Goal: Task Accomplishment & Management: Use online tool/utility

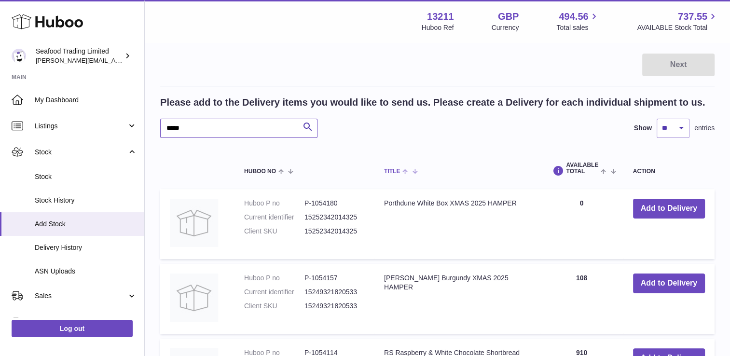
scroll to position [48, 0]
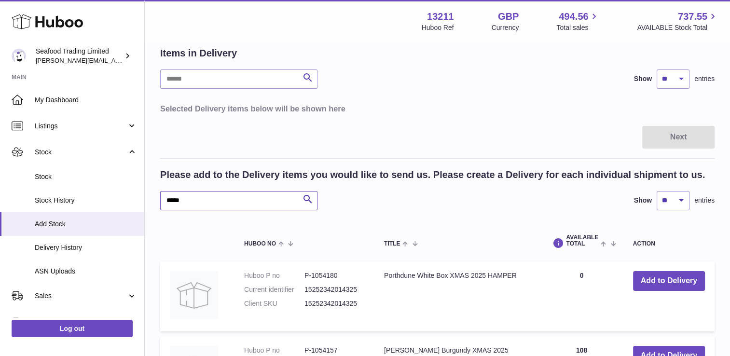
drag, startPoint x: 201, startPoint y: 198, endPoint x: 143, endPoint y: 199, distance: 57.4
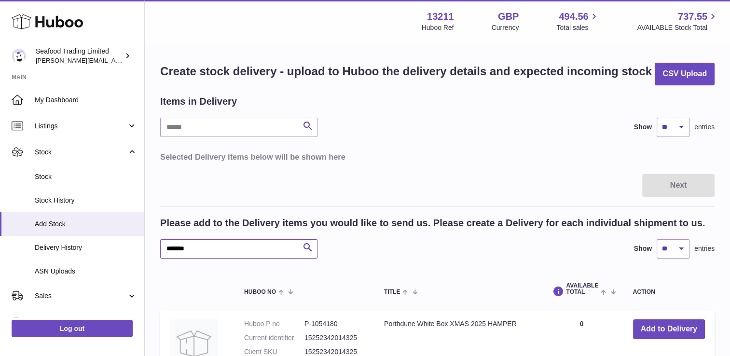
type input "*******"
click at [42, 25] on use at bounding box center [47, 21] width 71 height 15
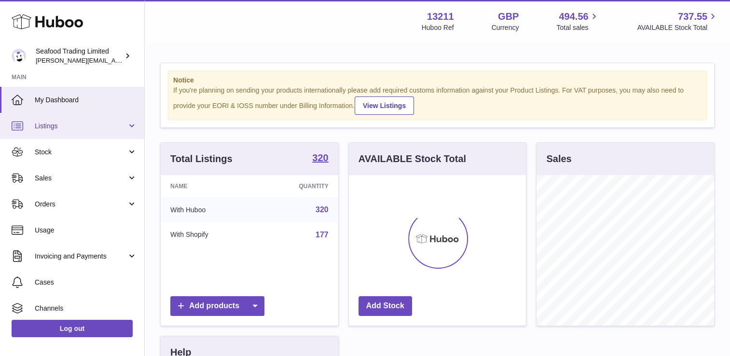
scroll to position [151, 178]
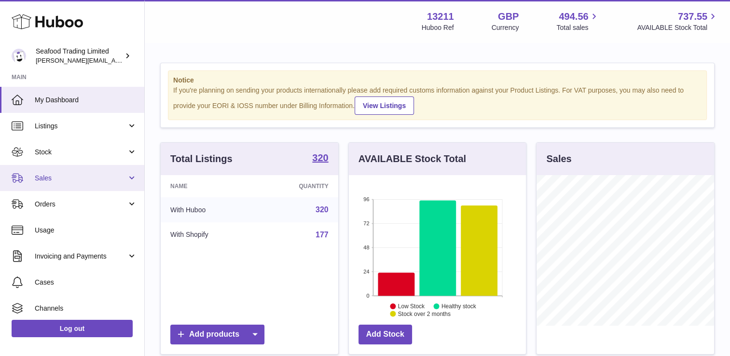
click at [81, 185] on link "Sales" at bounding box center [72, 178] width 144 height 26
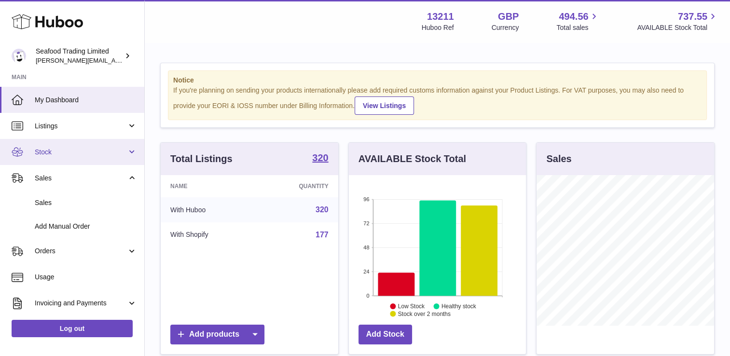
click at [72, 153] on span "Stock" at bounding box center [81, 152] width 92 height 9
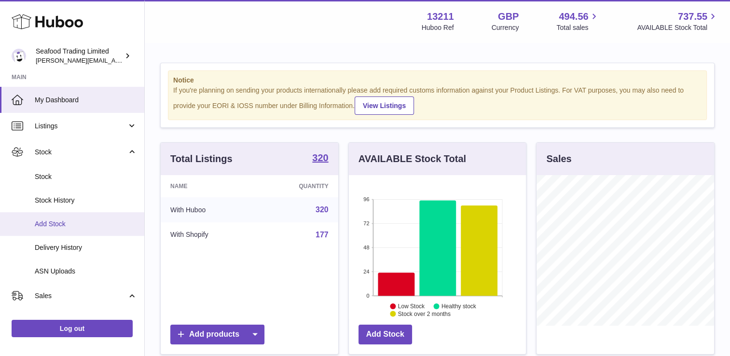
click at [56, 225] on span "Add Stock" at bounding box center [86, 224] width 102 height 9
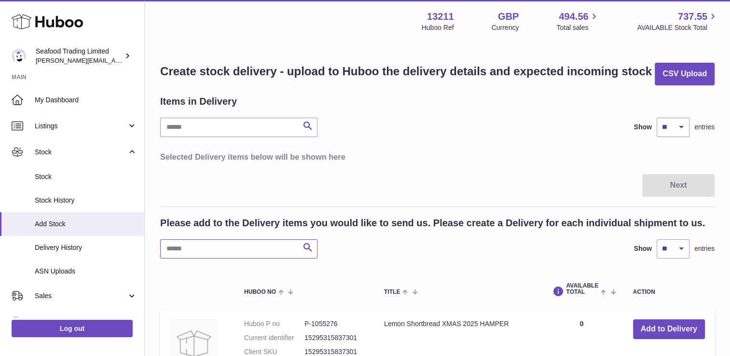
click at [228, 252] on input "text" at bounding box center [238, 248] width 157 height 19
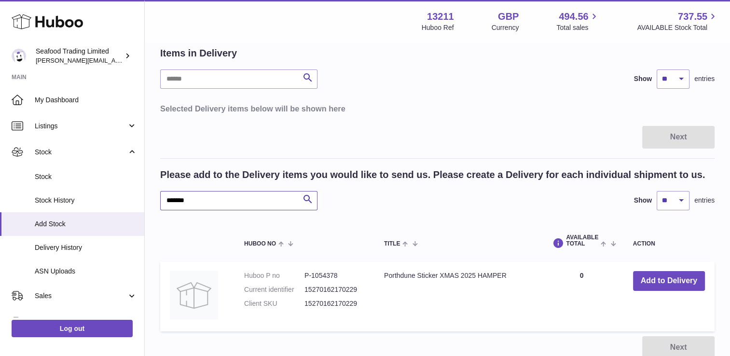
scroll to position [97, 0]
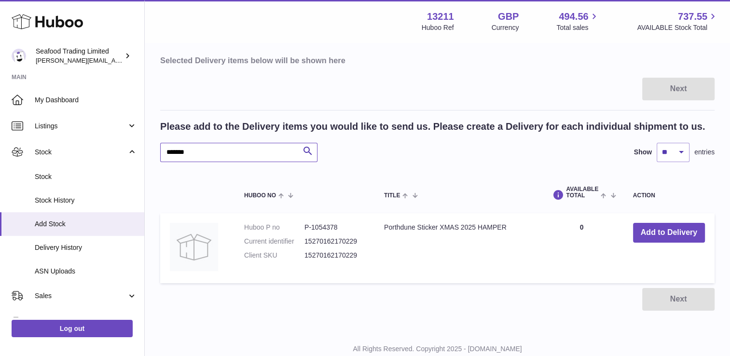
drag, startPoint x: 188, startPoint y: 150, endPoint x: 142, endPoint y: 146, distance: 45.5
click at [138, 146] on div "Huboo Seafood Trading Limited [EMAIL_ADDRESS][DOMAIN_NAME] Main My Dashboard Li…" at bounding box center [365, 145] width 730 height 484
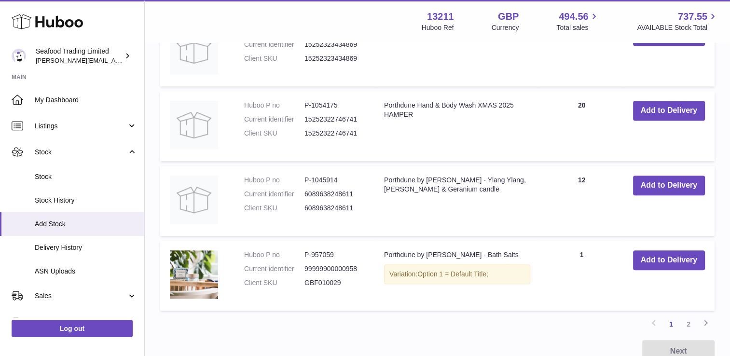
scroll to position [746, 0]
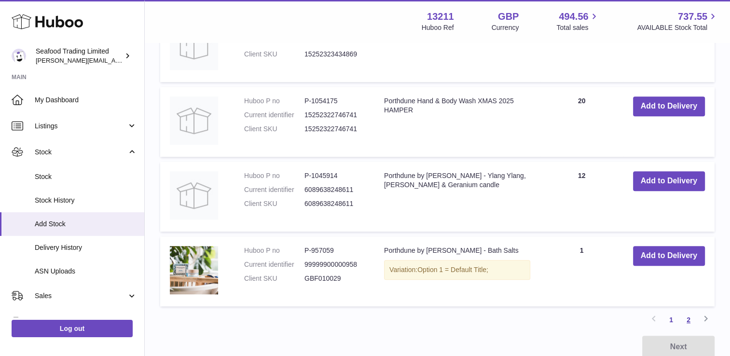
click at [687, 319] on link "2" at bounding box center [688, 319] width 17 height 17
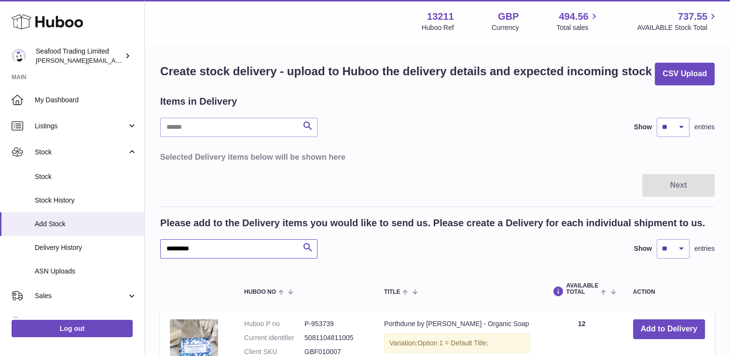
drag, startPoint x: 203, startPoint y: 250, endPoint x: 145, endPoint y: 245, distance: 58.2
type input "****"
